Goal: Check status: Check status

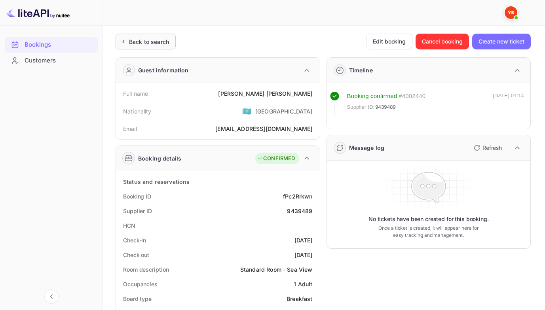
click at [129, 41] on div "Back to search" at bounding box center [144, 42] width 50 height 8
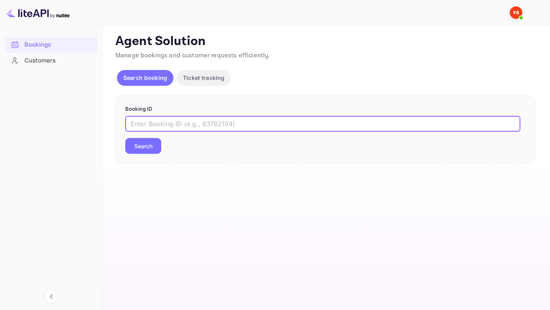
click at [136, 121] on input "text" at bounding box center [322, 124] width 395 height 16
paste input "9886112"
type input "9886112"
click at [125, 138] on button "Search" at bounding box center [143, 146] width 36 height 16
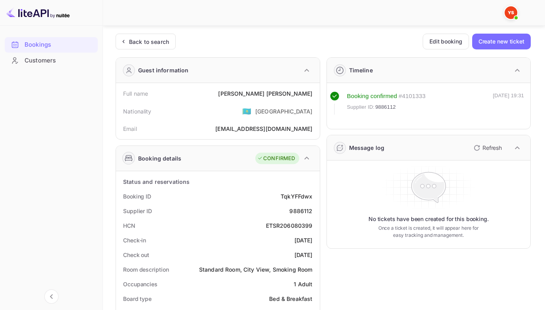
scroll to position [79, 0]
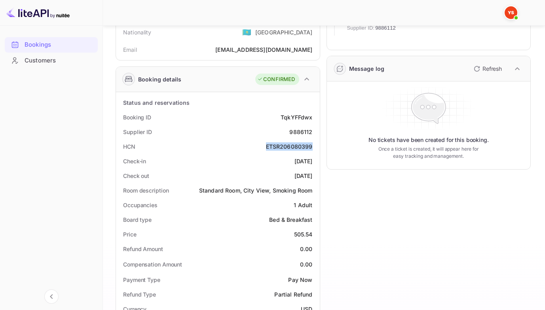
drag, startPoint x: 297, startPoint y: 146, endPoint x: 317, endPoint y: 142, distance: 20.6
click at [314, 146] on div "HCN ETSR206080399" at bounding box center [217, 146] width 197 height 15
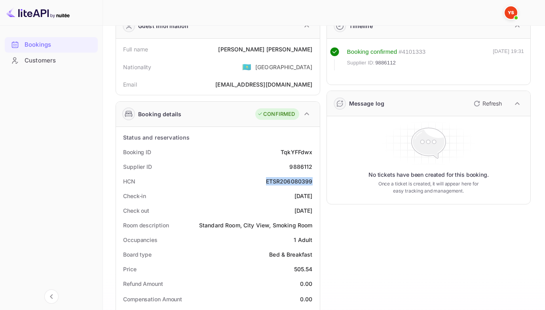
scroll to position [0, 0]
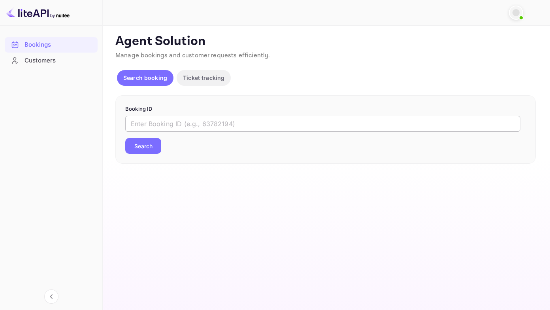
click at [136, 123] on input "text" at bounding box center [322, 124] width 395 height 16
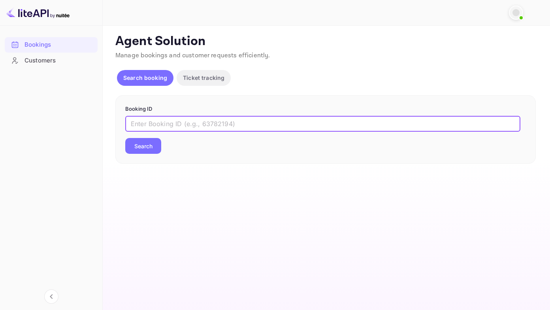
paste input "9886050"
type input "9886050"
click at [125, 138] on button "Search" at bounding box center [143, 146] width 36 height 16
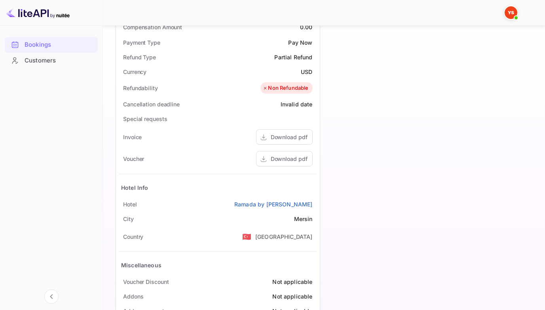
scroll to position [343, 0]
